Goal: Task Accomplishment & Management: Complete application form

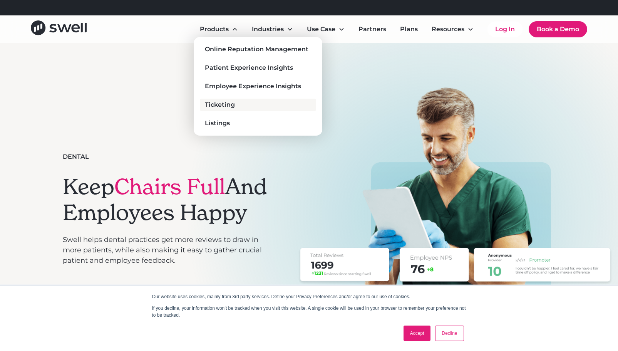
click at [221, 104] on div "Ticketing" at bounding box center [220, 104] width 30 height 9
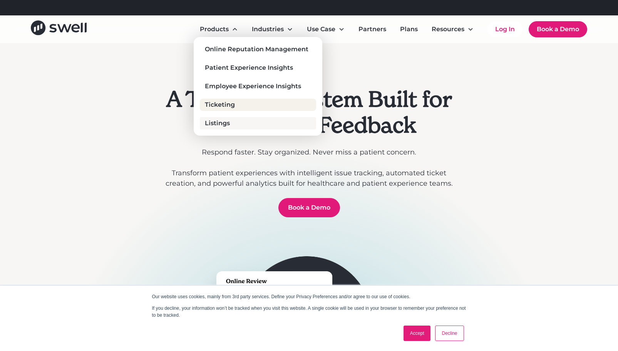
click at [220, 123] on div "Listings" at bounding box center [217, 123] width 25 height 9
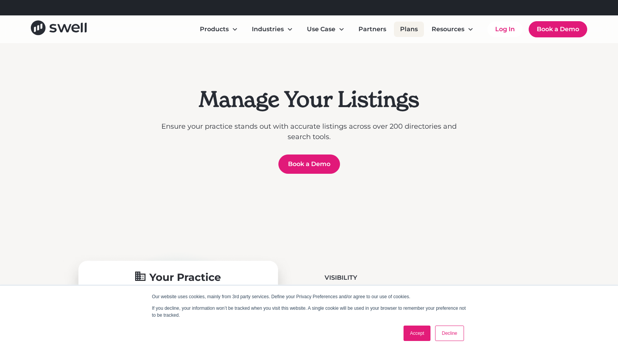
click at [407, 33] on link "Plans" at bounding box center [409, 29] width 30 height 15
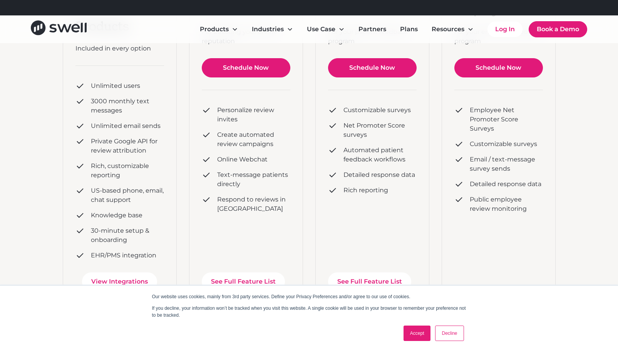
scroll to position [185, 0]
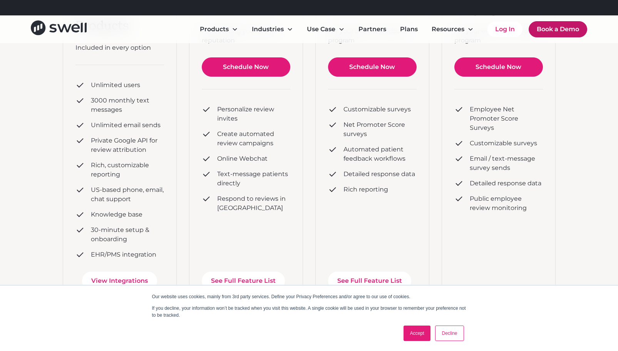
click at [555, 34] on link "Book a Demo" at bounding box center [558, 29] width 59 height 16
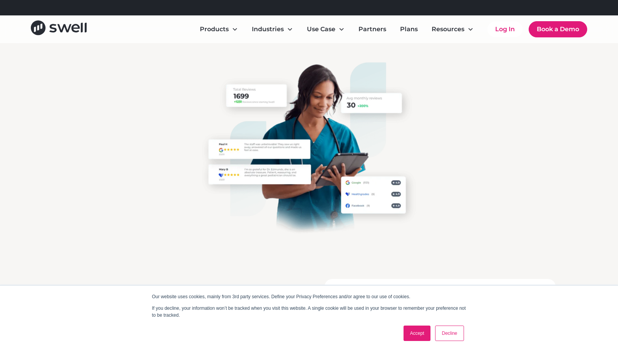
click at [449, 340] on link "Decline" at bounding box center [449, 332] width 28 height 15
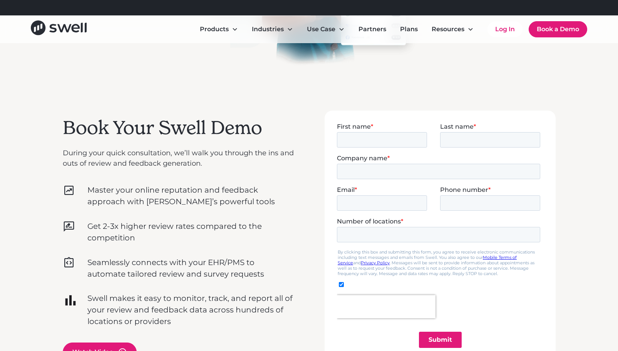
scroll to position [174, 0]
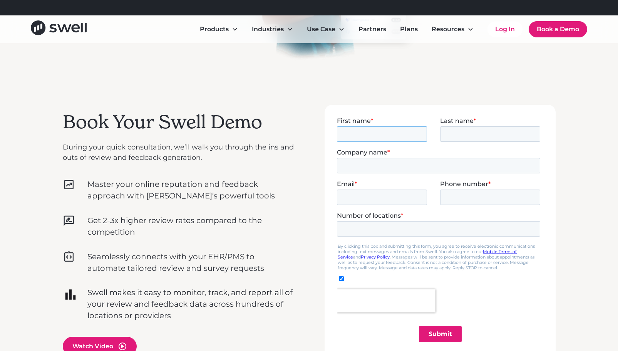
click at [353, 131] on input "First name *" at bounding box center [382, 133] width 90 height 15
type input "Anu"
click at [548, 33] on link "Book a Demo" at bounding box center [558, 29] width 59 height 16
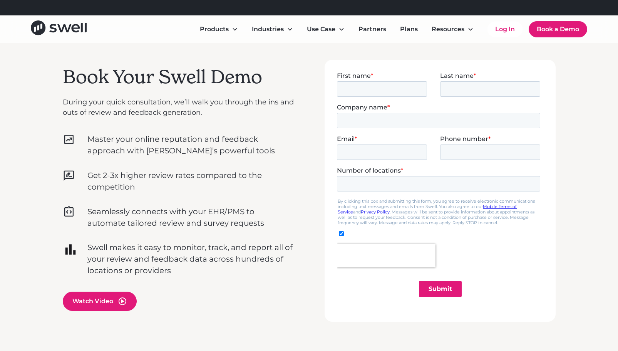
scroll to position [217, 0]
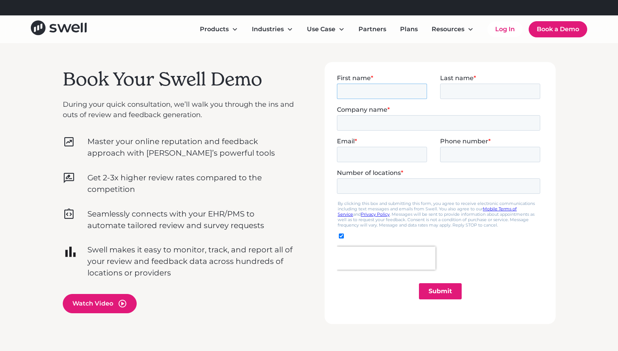
click at [350, 90] on input "First name *" at bounding box center [382, 90] width 90 height 15
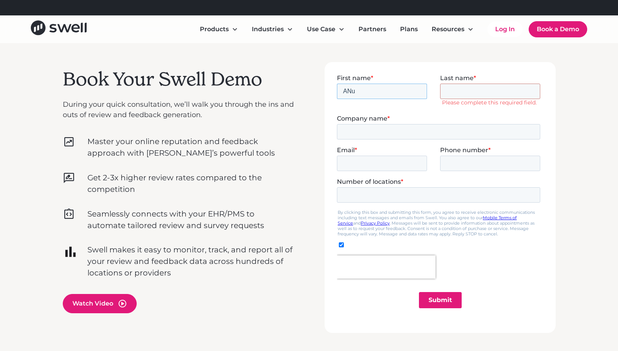
click at [378, 84] on input "ANu" at bounding box center [382, 90] width 90 height 15
type input "Anu"
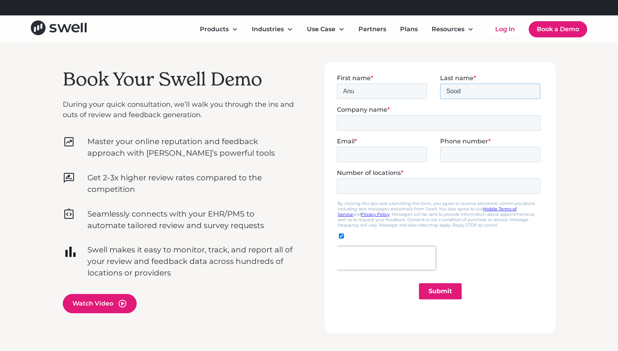
type input "Sood"
type input "Advanced Smiles"
type input "[EMAIL_ADDRESS][DOMAIN_NAME]"
type input "3124514106"
type input "1"
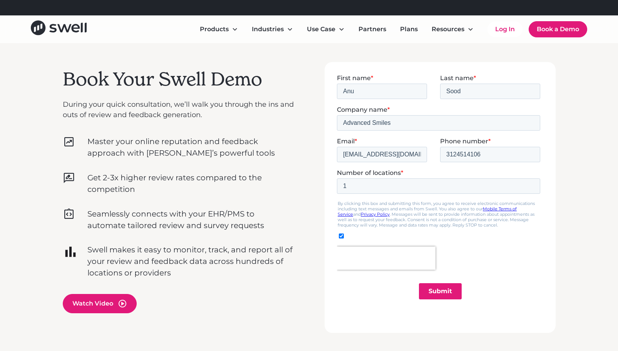
click at [443, 294] on input "Submit" at bounding box center [440, 291] width 43 height 16
